Goal: Information Seeking & Learning: Learn about a topic

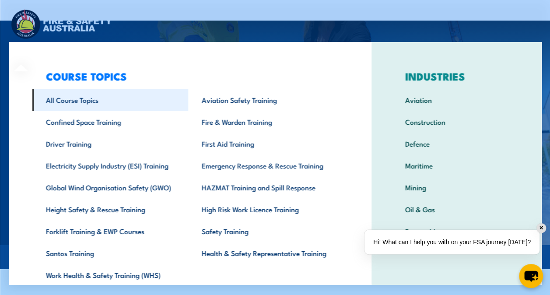
click at [73, 99] on link "All Course Topics" at bounding box center [110, 100] width 156 height 22
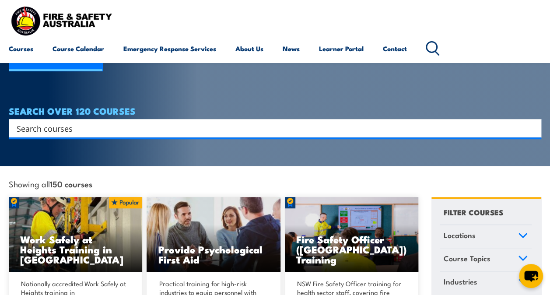
scroll to position [131, 0]
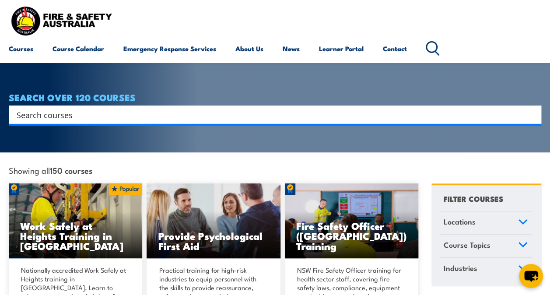
click at [106, 108] on input "Search input" at bounding box center [269, 114] width 505 height 13
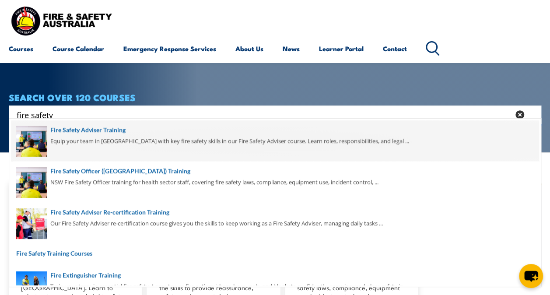
type input "fire safety"
click at [109, 132] on span at bounding box center [274, 140] width 527 height 41
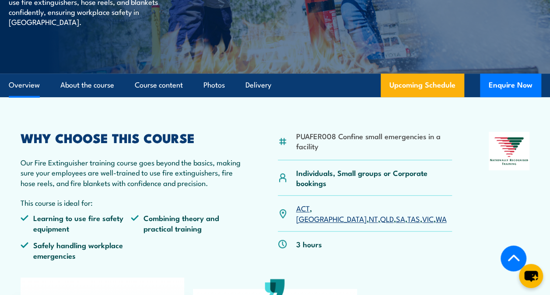
scroll to position [175, 0]
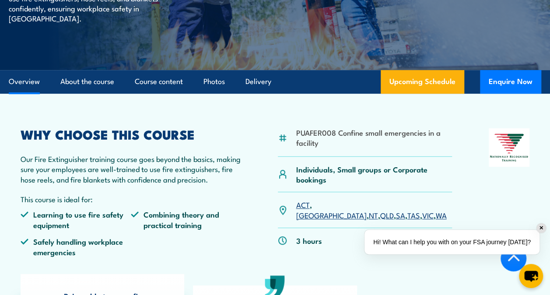
click at [380, 210] on link "QLD" at bounding box center [387, 215] width 14 height 10
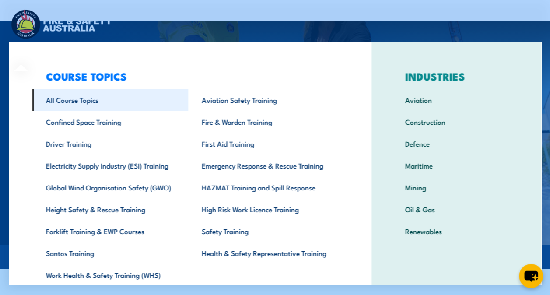
click at [68, 97] on link "All Course Topics" at bounding box center [110, 100] width 156 height 22
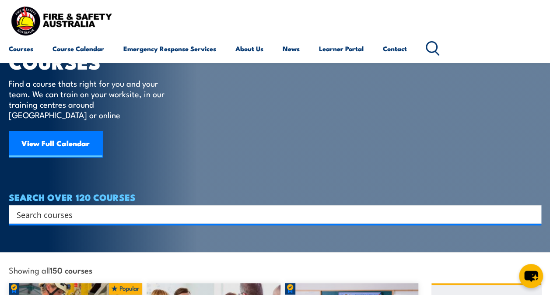
scroll to position [87, 0]
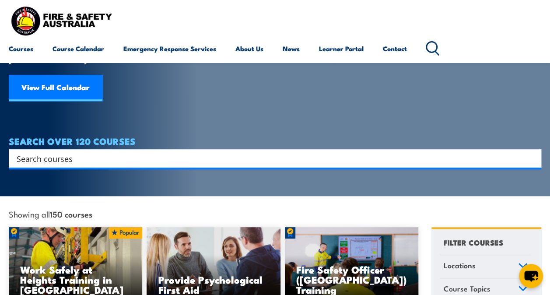
click at [88, 152] on input "Search input" at bounding box center [269, 158] width 505 height 13
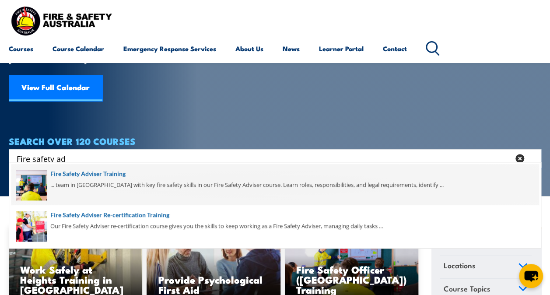
type input "Fire safety ad"
click at [94, 176] on span at bounding box center [274, 184] width 527 height 41
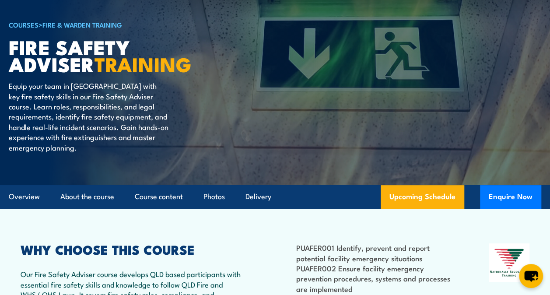
scroll to position [175, 0]
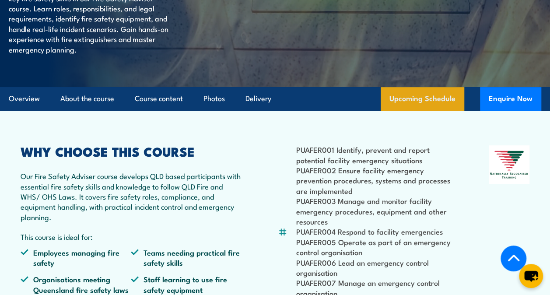
click at [435, 98] on link "Upcoming Schedule" at bounding box center [423, 99] width 84 height 24
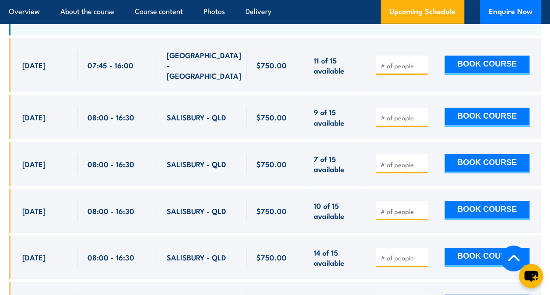
scroll to position [1551, 0]
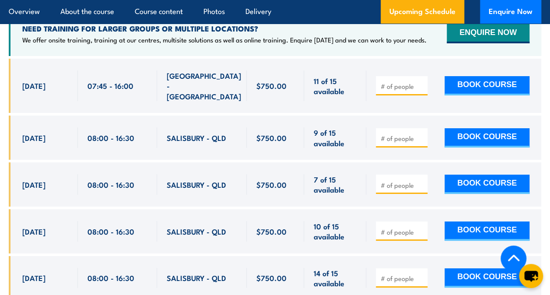
click at [21, 165] on div "13 Oct, 2025, 08:00 - 08:00" at bounding box center [43, 184] width 69 height 44
drag, startPoint x: 24, startPoint y: 163, endPoint x: 357, endPoint y: 167, distance: 332.9
click at [357, 167] on div "13 Oct, 2025, 08:00 - 08:00" at bounding box center [275, 184] width 532 height 44
drag, startPoint x: 357, startPoint y: 167, endPoint x: 326, endPoint y: 164, distance: 31.6
copy div "3 Oct, 2025 08:00 - 16:30 SALISBURY - QLD 7 of 15 available $750.00 $750.00 7 o…"
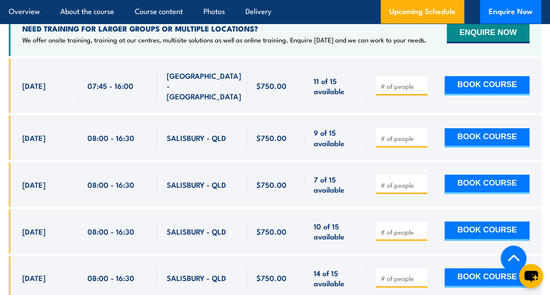
click at [21, 180] on div "13 Oct, 2025, 08:00 - 08:00" at bounding box center [43, 184] width 69 height 44
drag, startPoint x: 22, startPoint y: 163, endPoint x: 345, endPoint y: 166, distance: 322.4
click at [345, 166] on div "13 Oct, 2025, 08:00 - 08:00" at bounding box center [275, 184] width 532 height 44
drag, startPoint x: 345, startPoint y: 166, endPoint x: 337, endPoint y: 165, distance: 7.9
copy div "13 Oct, 2025 08:00 - 16:30 SALISBURY - QLD 7 of 15 available $750.00 $750.00 7 …"
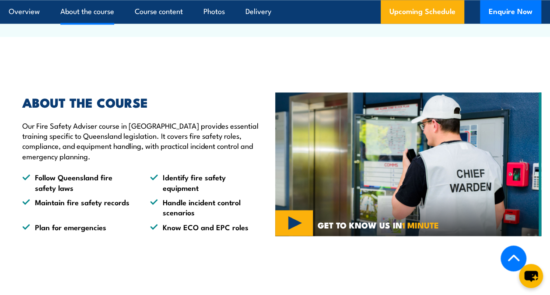
scroll to position [545, 0]
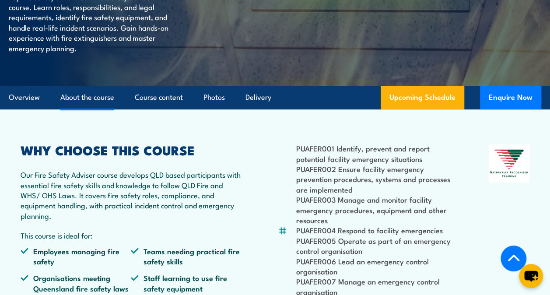
scroll to position [175, 0]
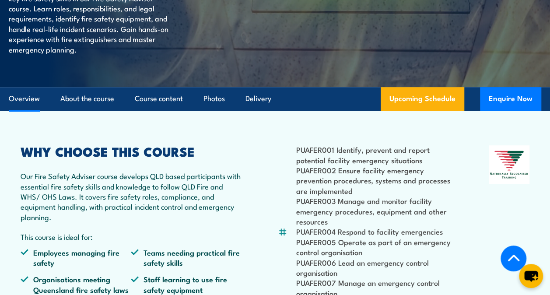
click at [19, 100] on link "Overview" at bounding box center [24, 98] width 31 height 23
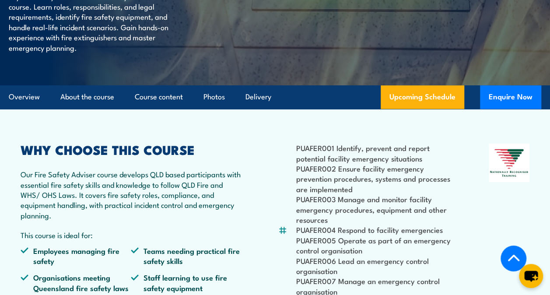
scroll to position [202, 0]
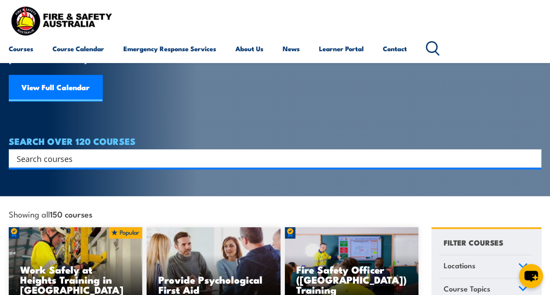
click at [97, 152] on input "Search input" at bounding box center [269, 158] width 505 height 13
type input "fire safety advisor refresher"
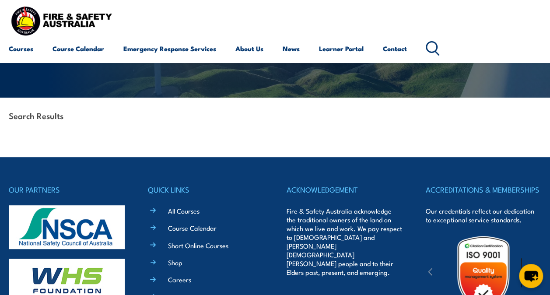
scroll to position [131, 0]
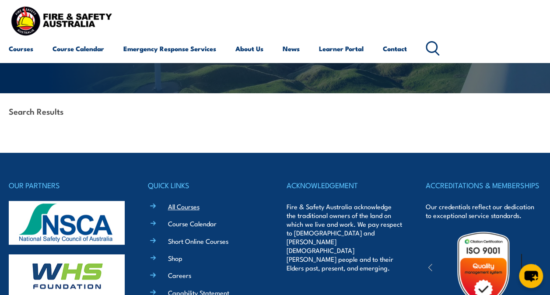
click at [179, 206] on link "All Courses" at bounding box center [183, 206] width 31 height 9
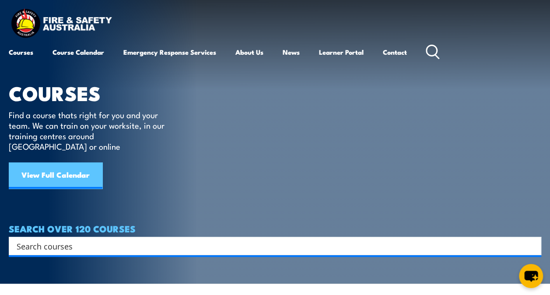
click at [86, 167] on link "View Full Calendar" at bounding box center [56, 175] width 94 height 26
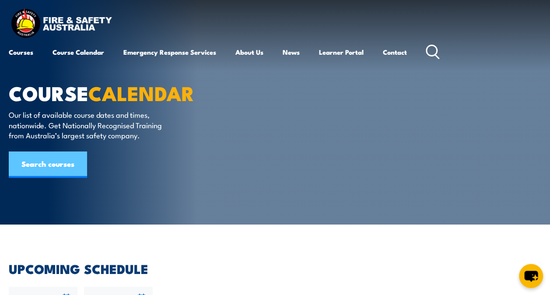
click at [36, 163] on link "Search courses" at bounding box center [48, 164] width 78 height 26
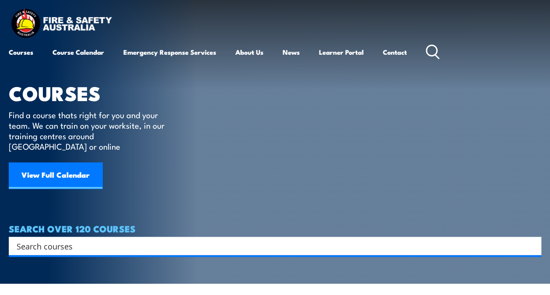
click at [44, 239] on input "Search input" at bounding box center [269, 245] width 505 height 13
type input "d"
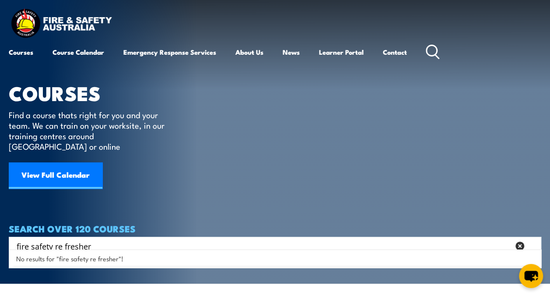
type input "fire safety re fresher"
